Goal: Transaction & Acquisition: Purchase product/service

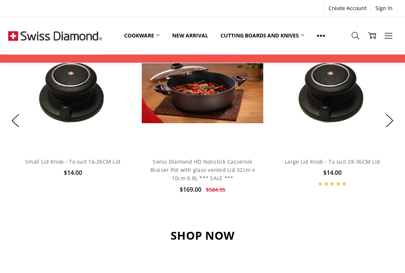
scroll to position [568, 0]
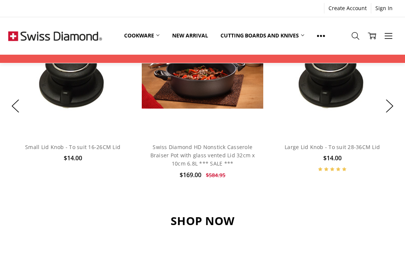
click at [214, 214] on h3 "SHOP NOW" at bounding box center [202, 221] width 388 height 14
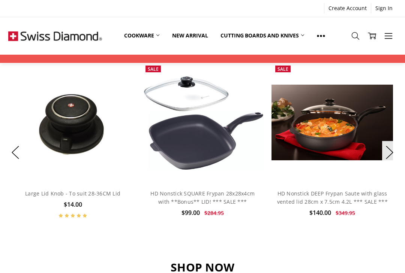
scroll to position [500, 0]
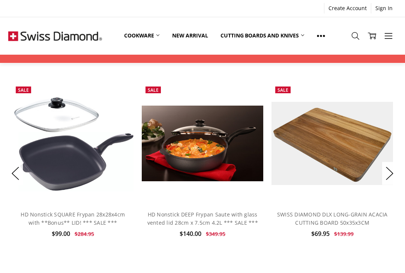
click at [392, 162] on button "Next" at bounding box center [389, 173] width 15 height 23
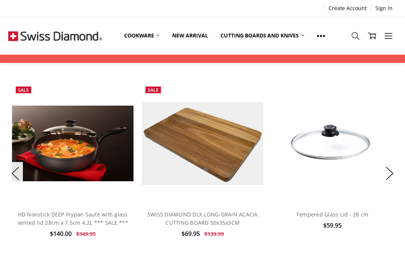
click at [392, 162] on button "Next" at bounding box center [389, 173] width 15 height 23
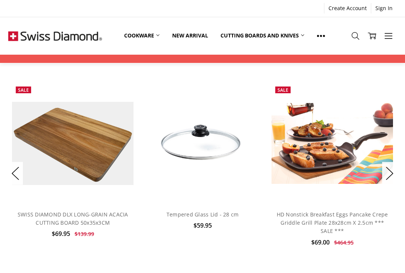
click at [385, 162] on button "Next" at bounding box center [389, 173] width 15 height 23
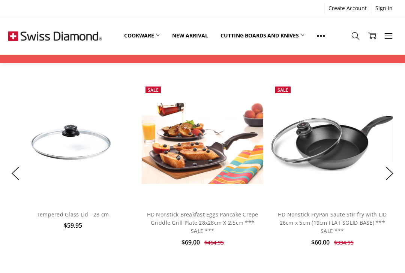
click at [392, 162] on button "Next" at bounding box center [389, 173] width 15 height 23
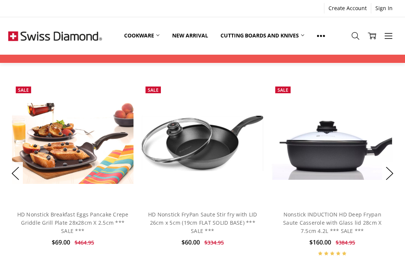
click at [393, 162] on button "Next" at bounding box center [389, 173] width 15 height 23
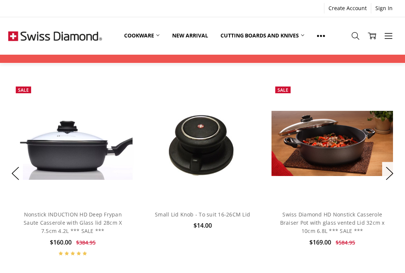
click at [160, 31] on link "Cookware" at bounding box center [142, 35] width 48 height 16
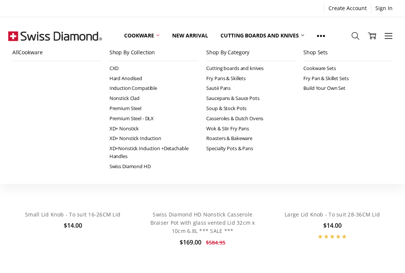
click at [19, 160] on li "All Cookware" at bounding box center [56, 107] width 97 height 127
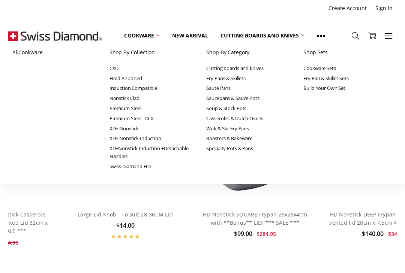
click at [392, 164] on li "Shop Sets Cookware Sets Fry Pan & Skillet Sets Build Your Own Set" at bounding box center [348, 107] width 97 height 127
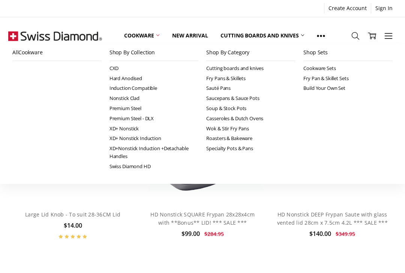
click at [395, 162] on li "Shop Sets Cookware Sets Fry Pan & Skillet Sets Build Your Own Set" at bounding box center [348, 107] width 97 height 127
click at [388, 165] on li "Shop Sets Cookware Sets Fry Pan & Skillet Sets Build Your Own Set" at bounding box center [348, 107] width 97 height 127
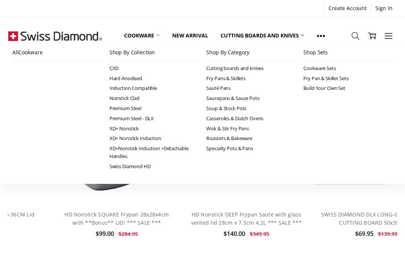
click at [10, 168] on div "All Cookware Shop By Collection CXD Hard Anodised Induction Compatible Nonstick…" at bounding box center [202, 114] width 405 height 140
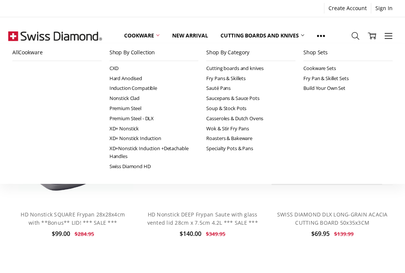
click at [13, 162] on li "All Cookware" at bounding box center [56, 107] width 97 height 127
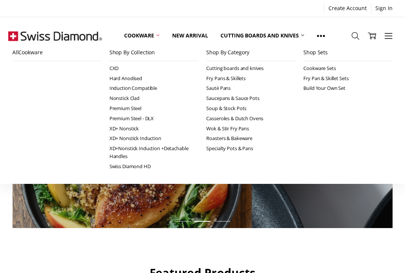
scroll to position [60, 0]
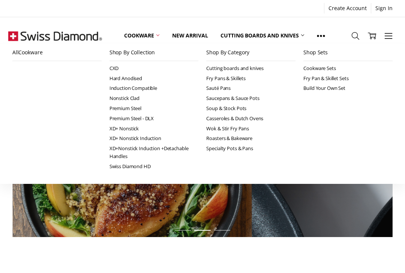
click at [197, 157] on link "XD+Nonstick Induction +Detachable Handles" at bounding box center [153, 153] width 89 height 18
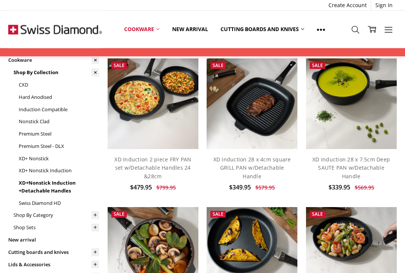
scroll to position [49, 0]
click at [44, 158] on link "XD+ Nonstick" at bounding box center [59, 159] width 80 height 12
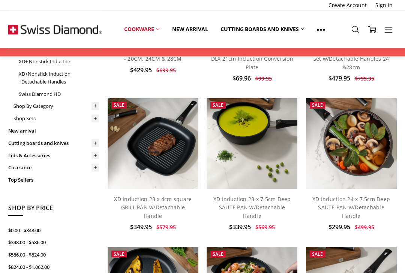
scroll to position [158, 0]
click at [28, 163] on link "Clearance" at bounding box center [53, 168] width 91 height 12
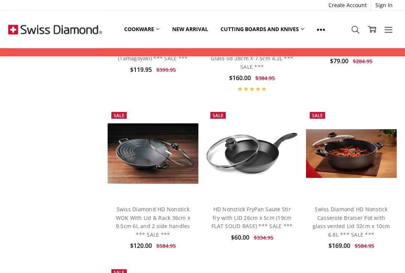
scroll to position [473, 0]
click at [355, 148] on img at bounding box center [351, 153] width 91 height 49
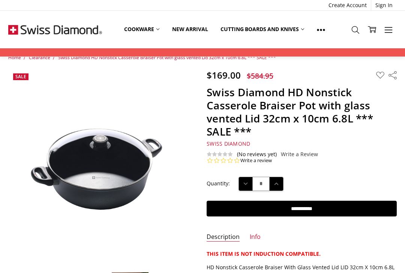
scroll to position [13, 0]
